Goal: Task Accomplishment & Management: Manage account settings

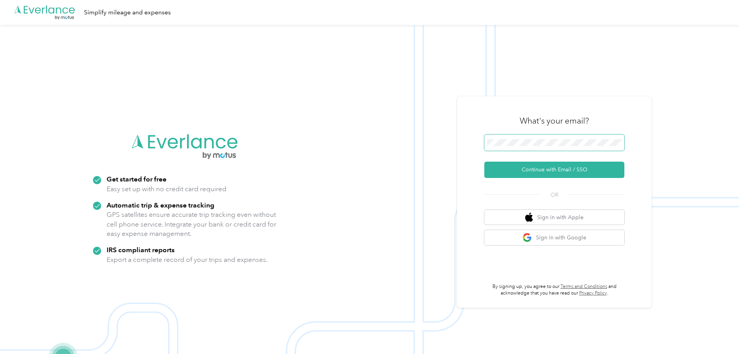
click at [514, 146] on span at bounding box center [554, 143] width 140 height 16
click at [516, 138] on span at bounding box center [554, 143] width 140 height 16
click at [569, 169] on button "Continue with Email / SSO" at bounding box center [554, 170] width 140 height 16
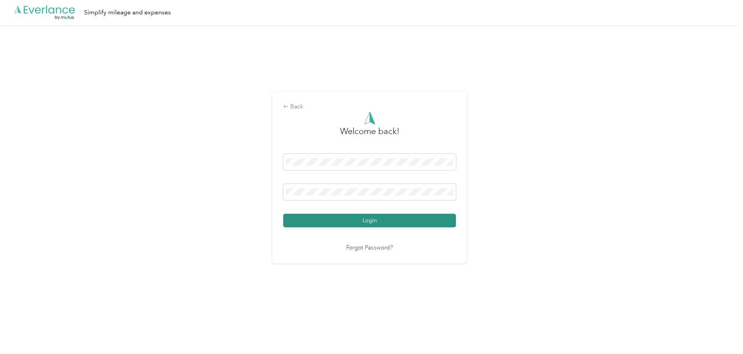
click at [411, 218] on button "Login" at bounding box center [369, 221] width 173 height 14
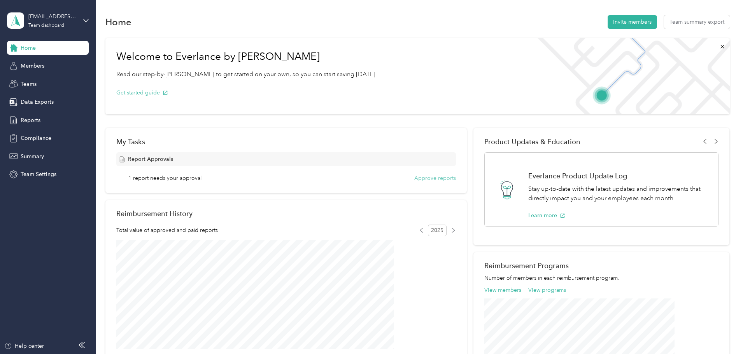
click at [421, 176] on button "Approve reports" at bounding box center [435, 178] width 42 height 8
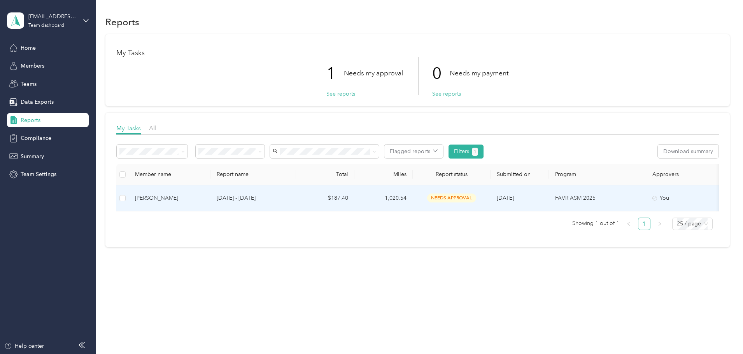
click at [476, 198] on span "needs approval" at bounding box center [451, 198] width 49 height 9
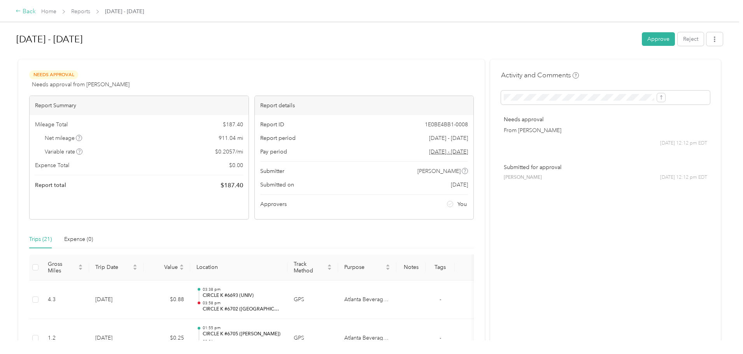
click at [36, 10] on div "Back" at bounding box center [26, 11] width 20 height 9
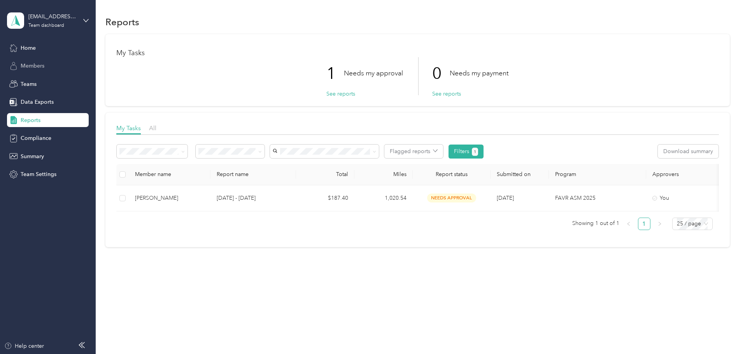
click at [35, 65] on span "Members" at bounding box center [33, 66] width 24 height 8
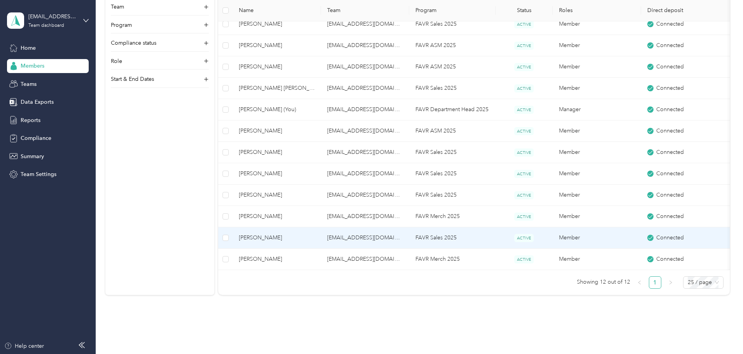
scroll to position [156, 0]
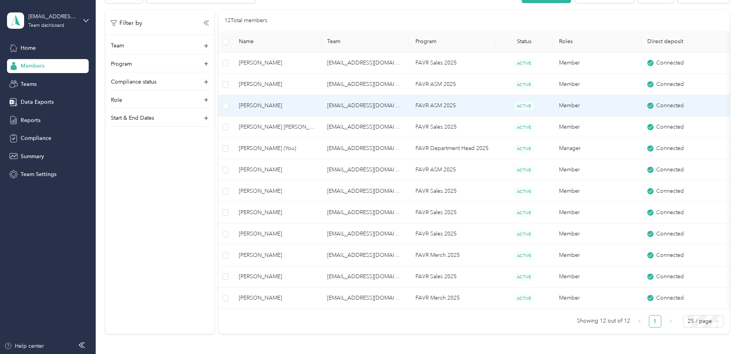
click at [315, 106] on span "[PERSON_NAME]" at bounding box center [277, 105] width 76 height 9
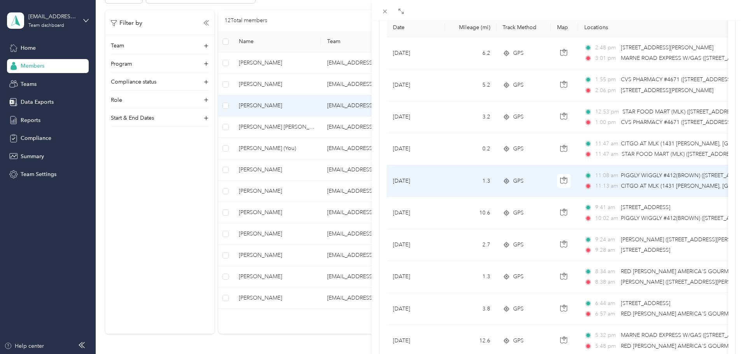
scroll to position [78, 0]
